Goal: Find specific page/section: Find specific page/section

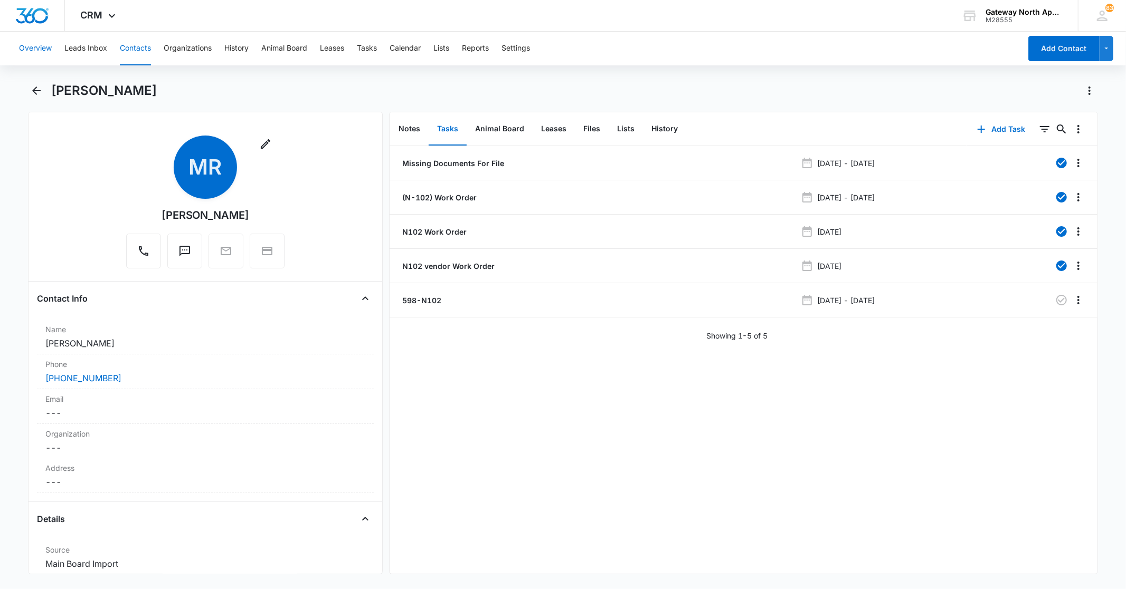
click at [41, 50] on button "Overview" at bounding box center [35, 49] width 33 height 34
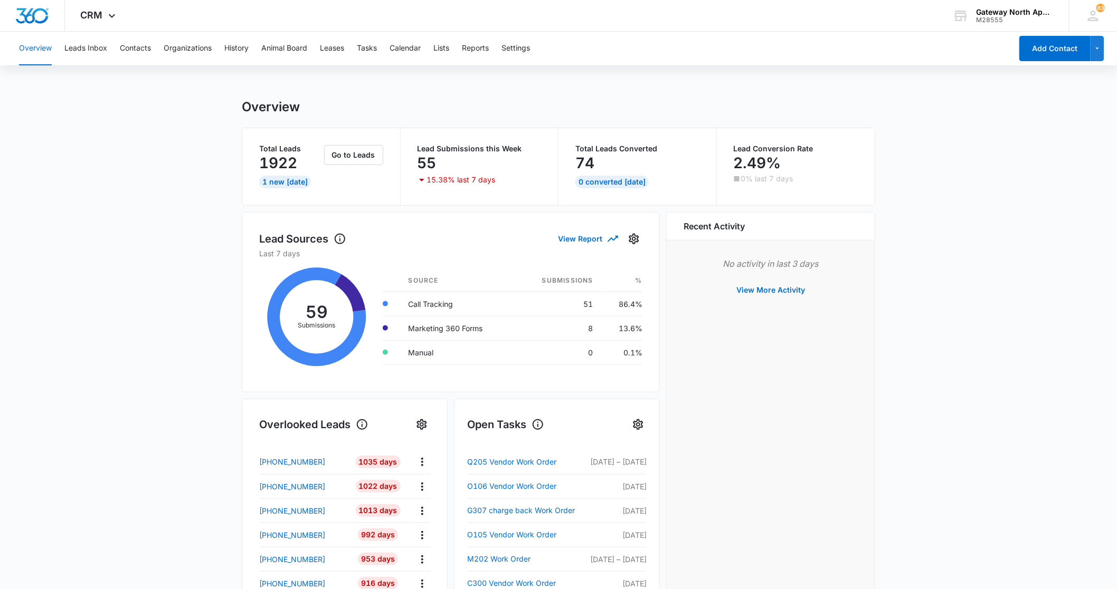
click at [25, 37] on button "Overview" at bounding box center [35, 49] width 33 height 34
click at [38, 50] on button "Overview" at bounding box center [35, 49] width 33 height 34
click at [129, 46] on button "Contacts" at bounding box center [135, 49] width 31 height 34
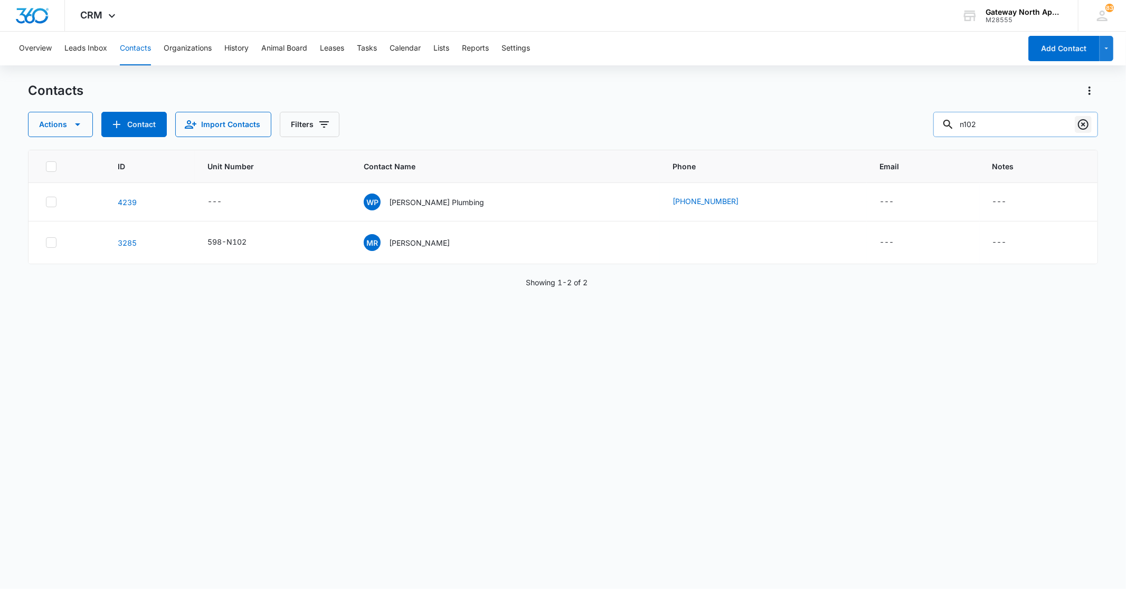
click at [1080, 127] on icon "Clear" at bounding box center [1082, 124] width 13 height 13
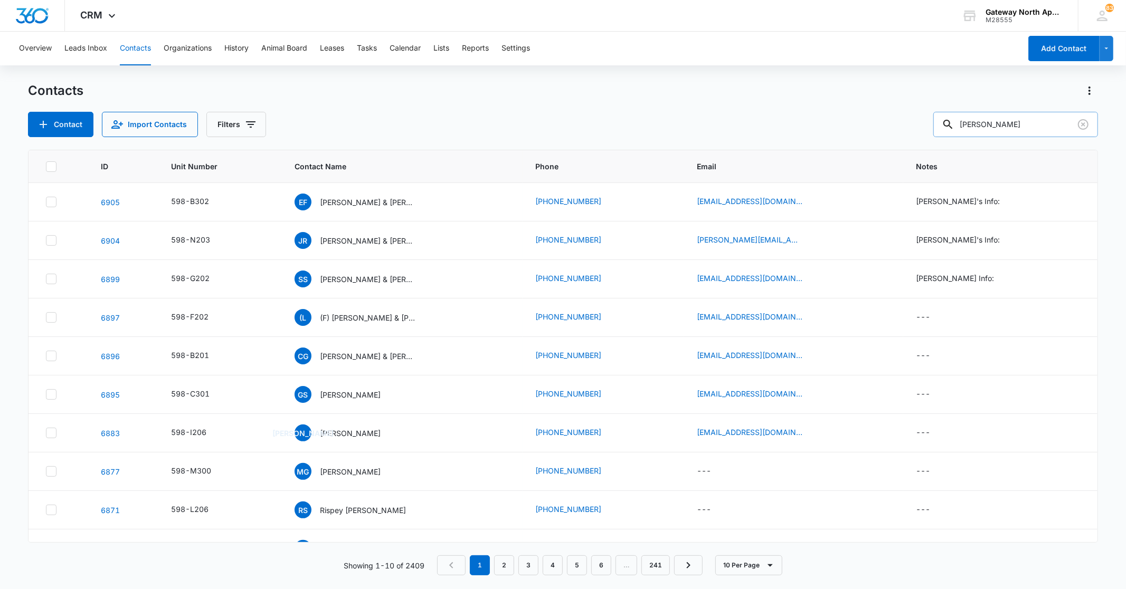
type input "[PERSON_NAME]"
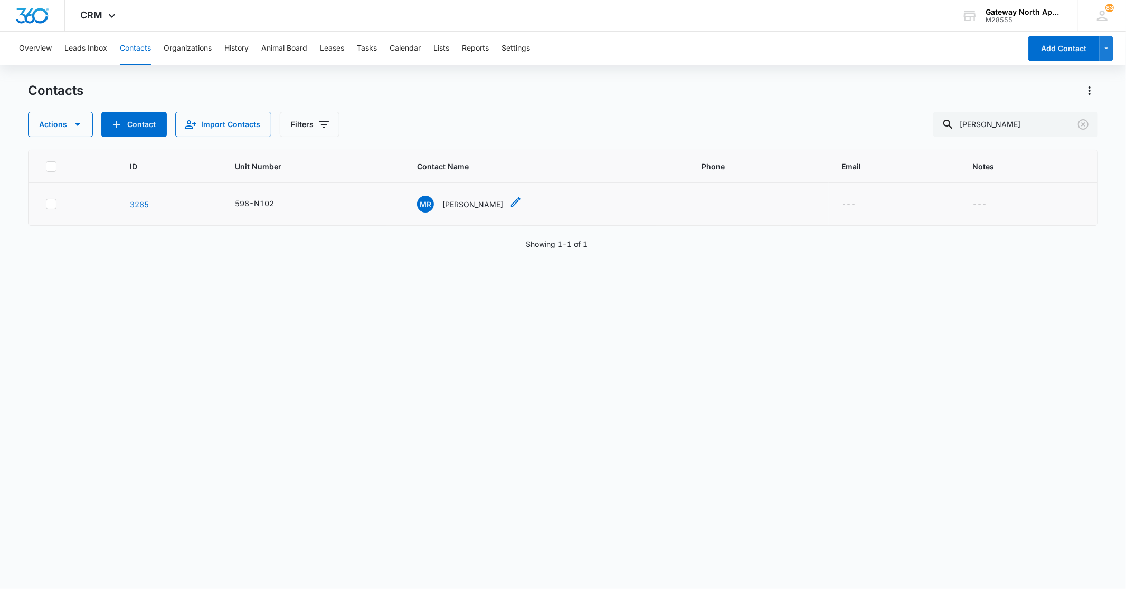
click at [473, 202] on p "[PERSON_NAME]" at bounding box center [472, 204] width 61 height 11
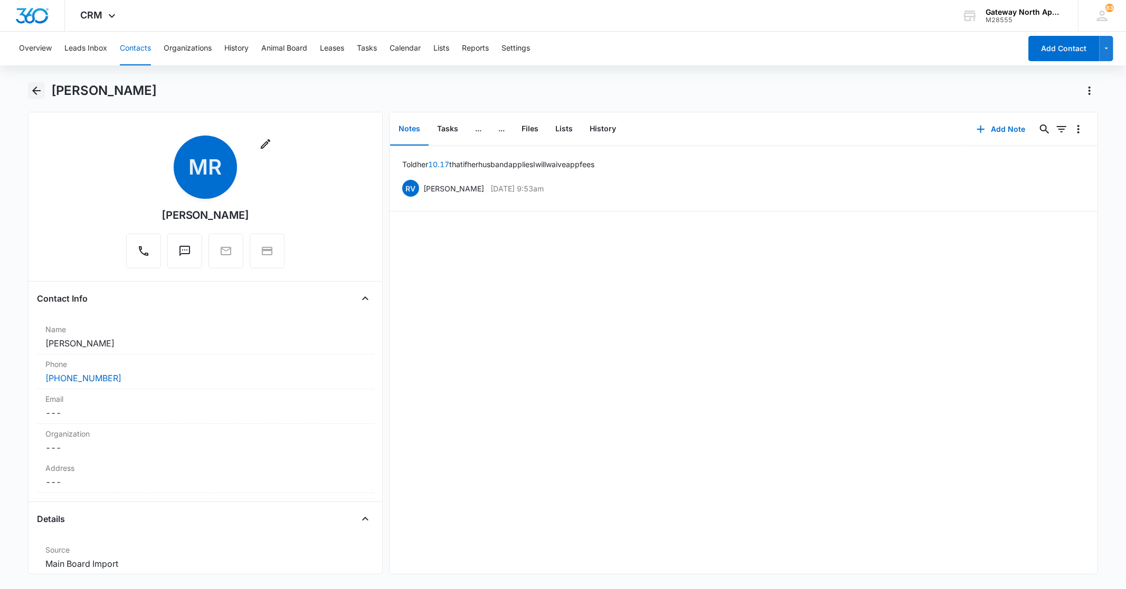
click at [36, 93] on icon "Back" at bounding box center [36, 91] width 8 height 8
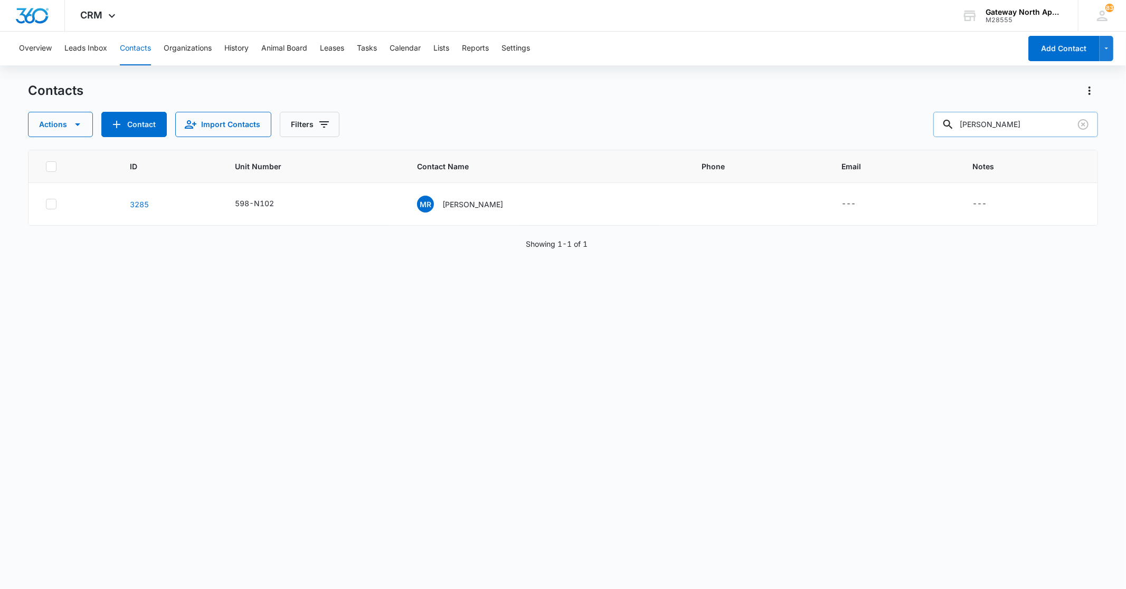
type input "[PERSON_NAME]"
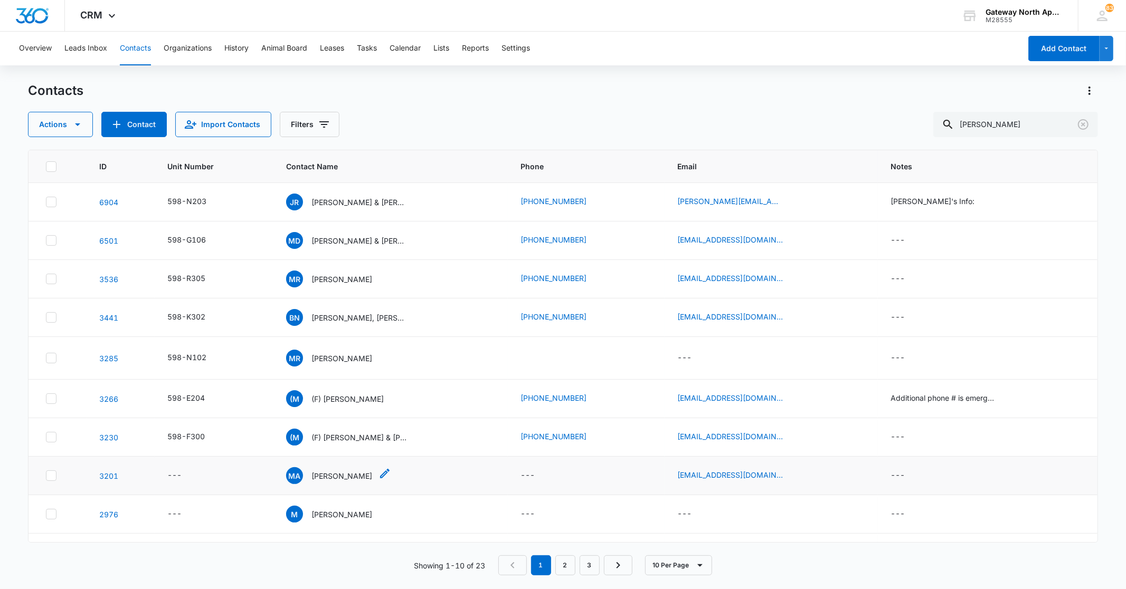
click at [345, 471] on p "[PERSON_NAME]" at bounding box center [341, 476] width 61 height 11
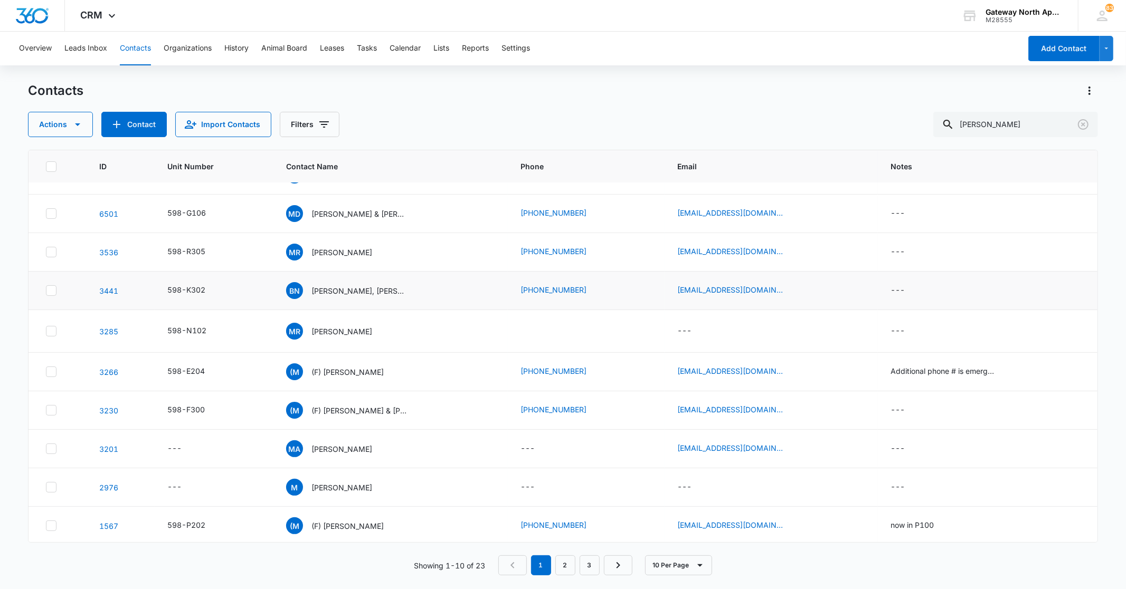
scroll to position [28, 0]
click at [365, 524] on p "(F) [PERSON_NAME]" at bounding box center [347, 524] width 72 height 11
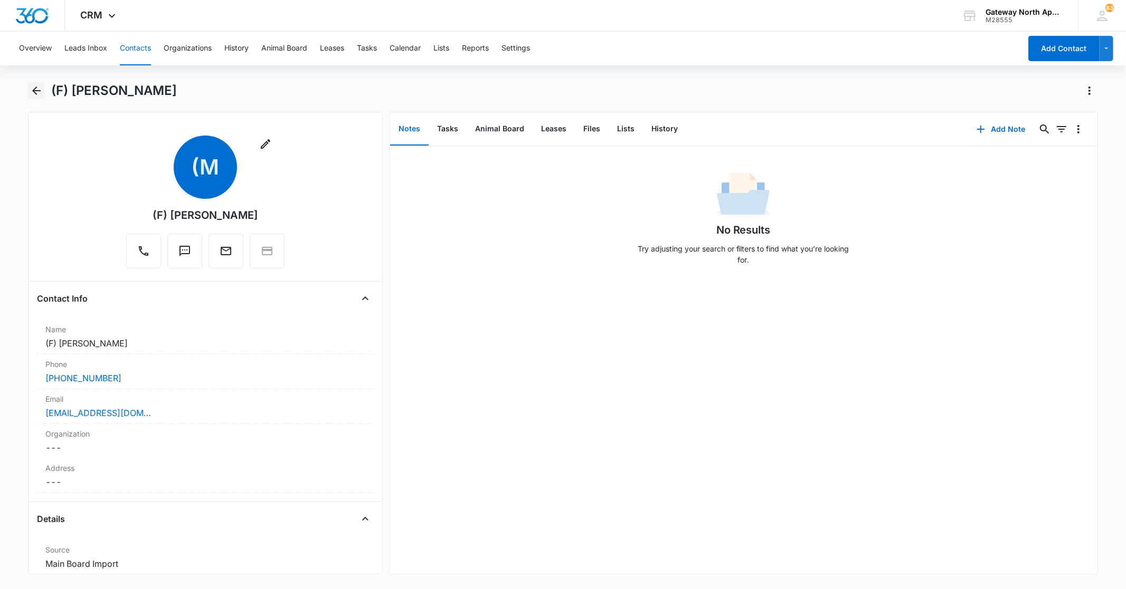
click at [31, 92] on icon "Back" at bounding box center [36, 90] width 13 height 13
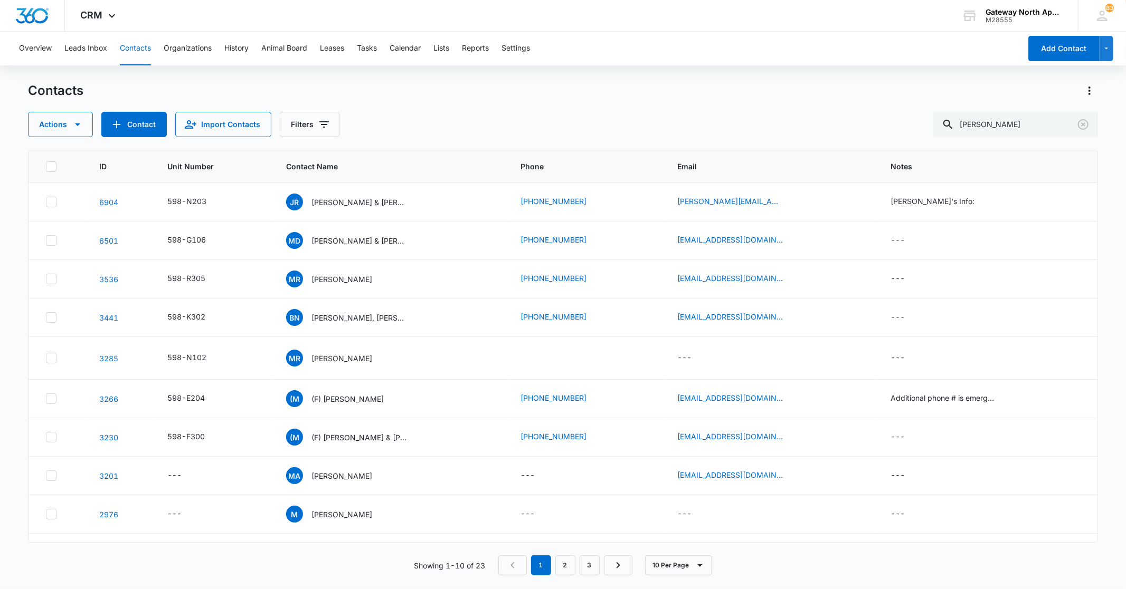
scroll to position [28, 0]
